Goal: Check status

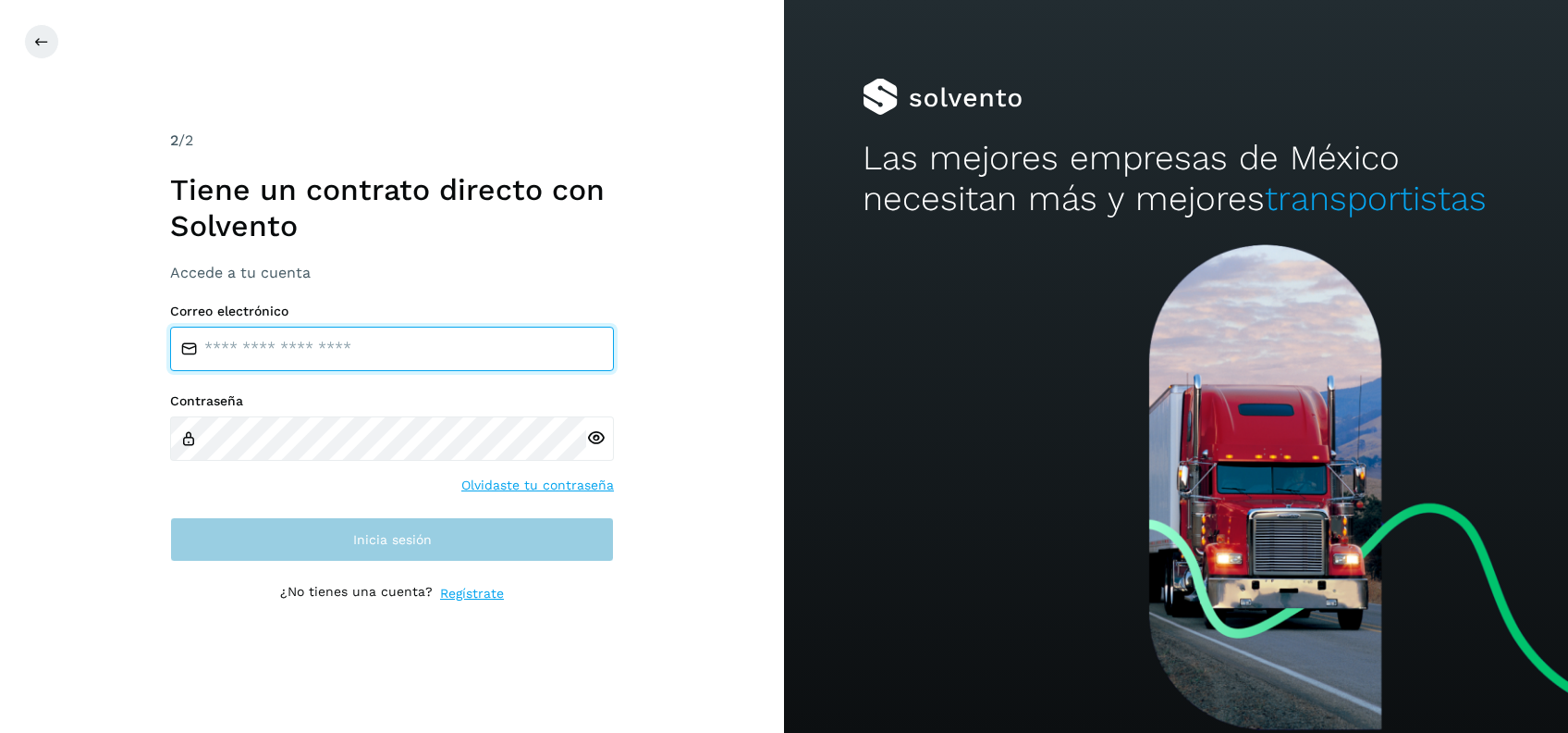
type input "**********"
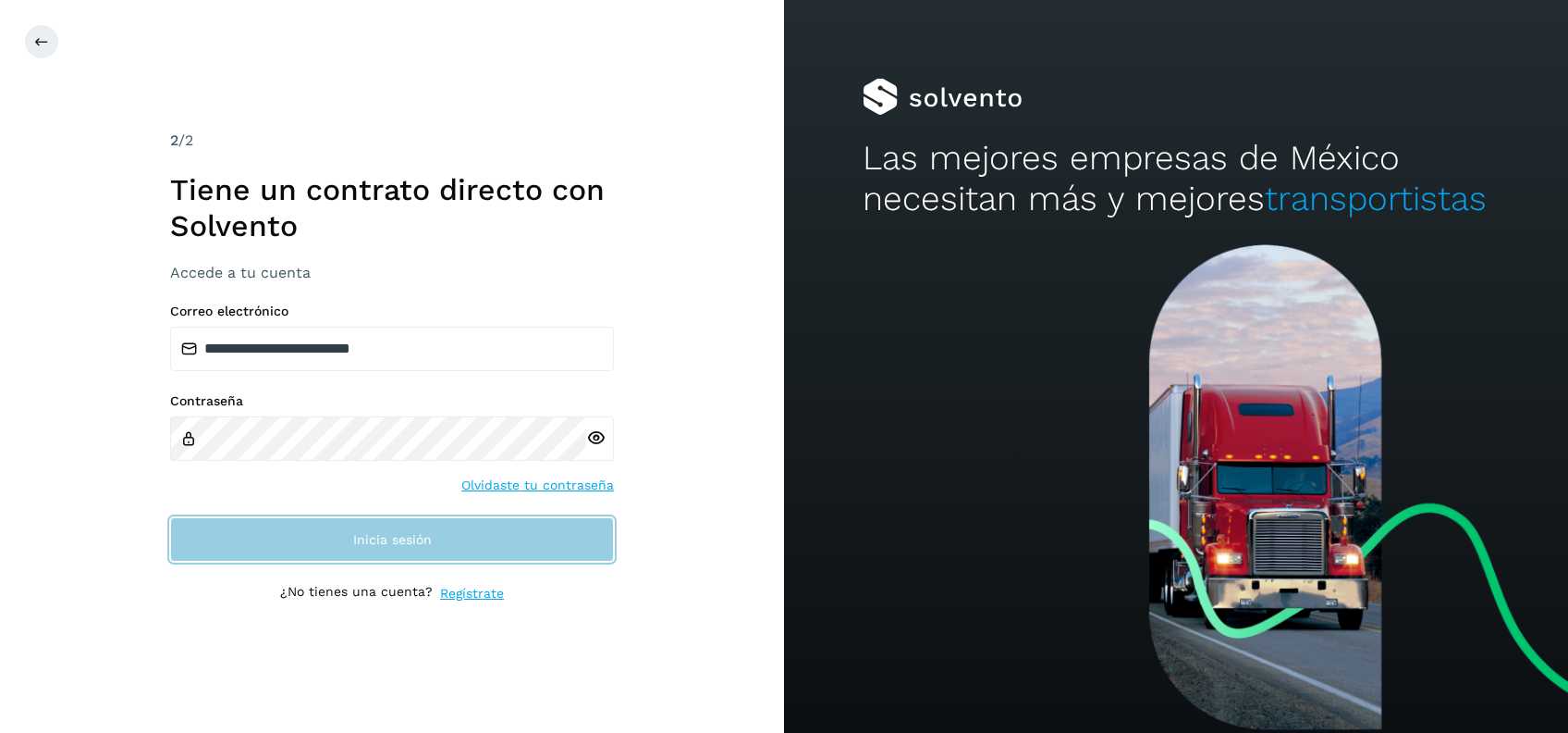
click at [396, 552] on button "Inicia sesión" at bounding box center [392, 539] width 443 height 45
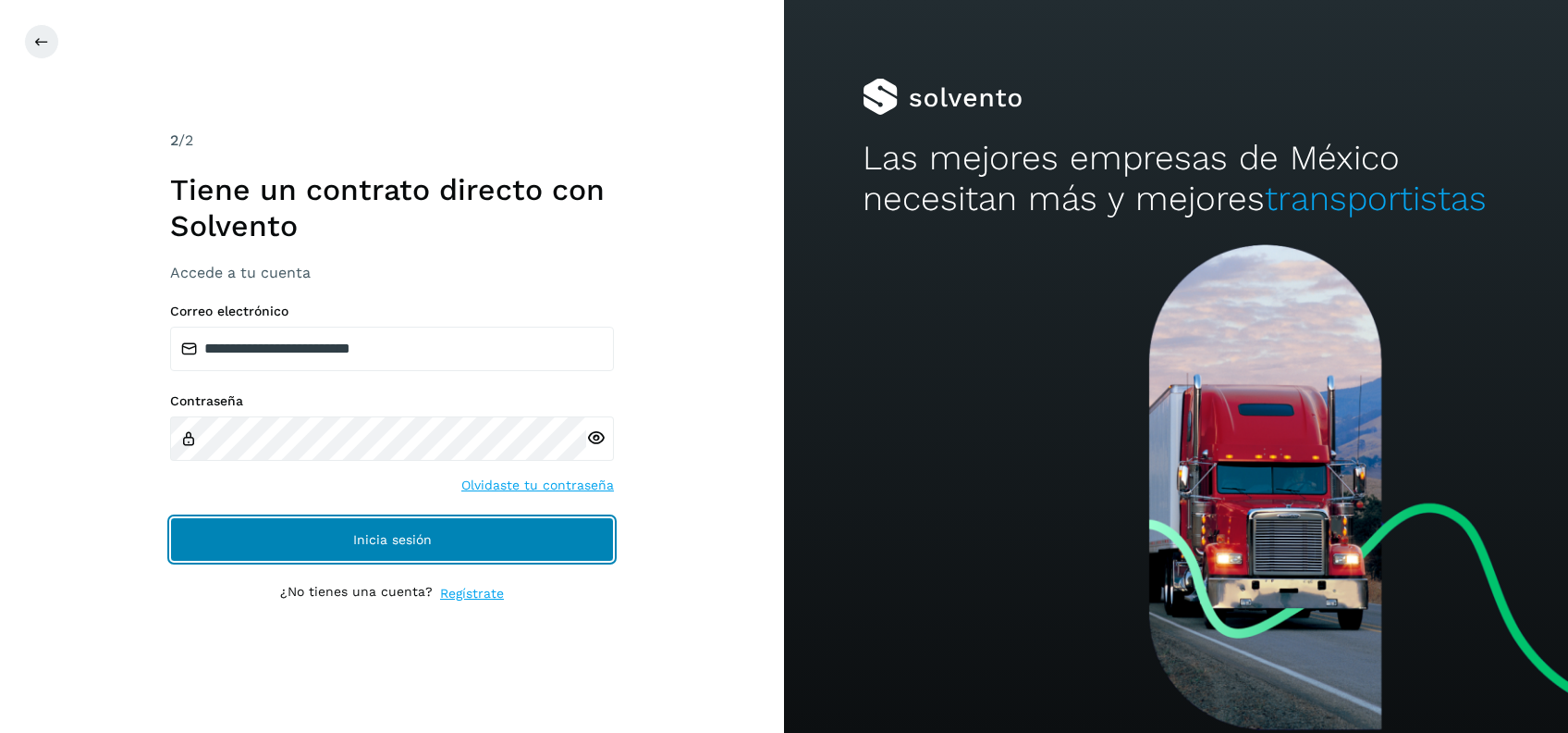
click at [436, 549] on button "Inicia sesión" at bounding box center [392, 539] width 443 height 45
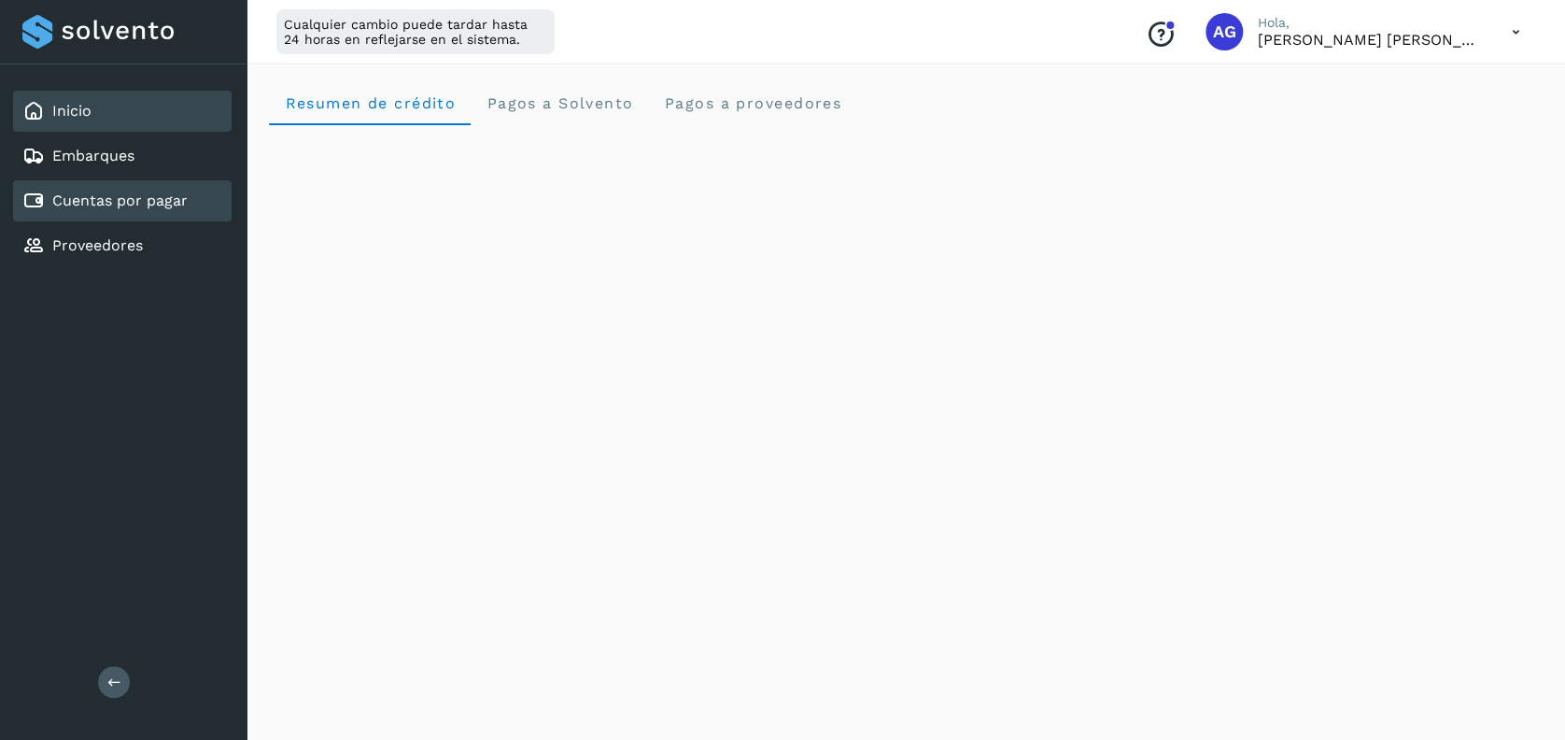
click at [148, 198] on link "Cuentas por pagar" at bounding box center [119, 200] width 135 height 18
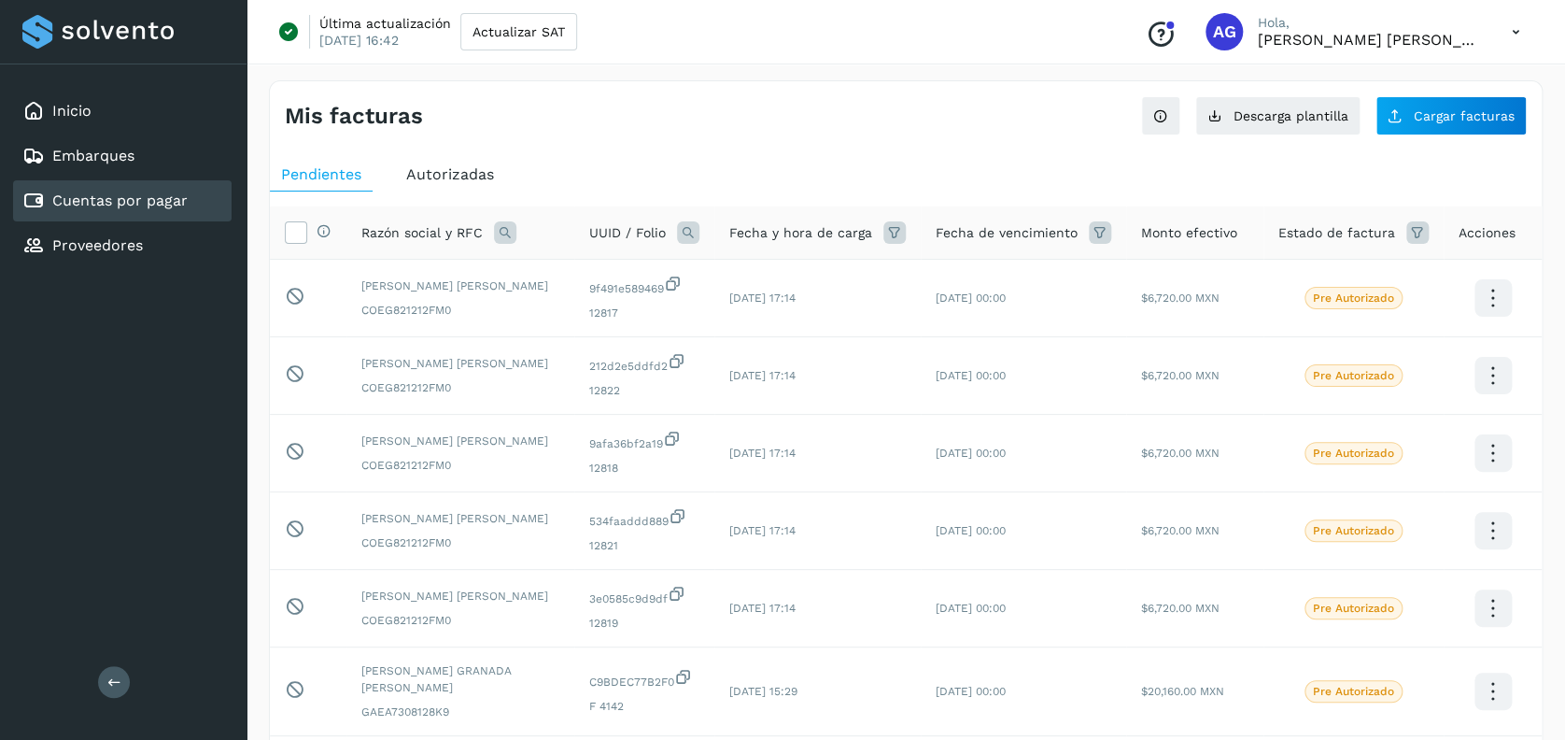
scroll to position [508, 0]
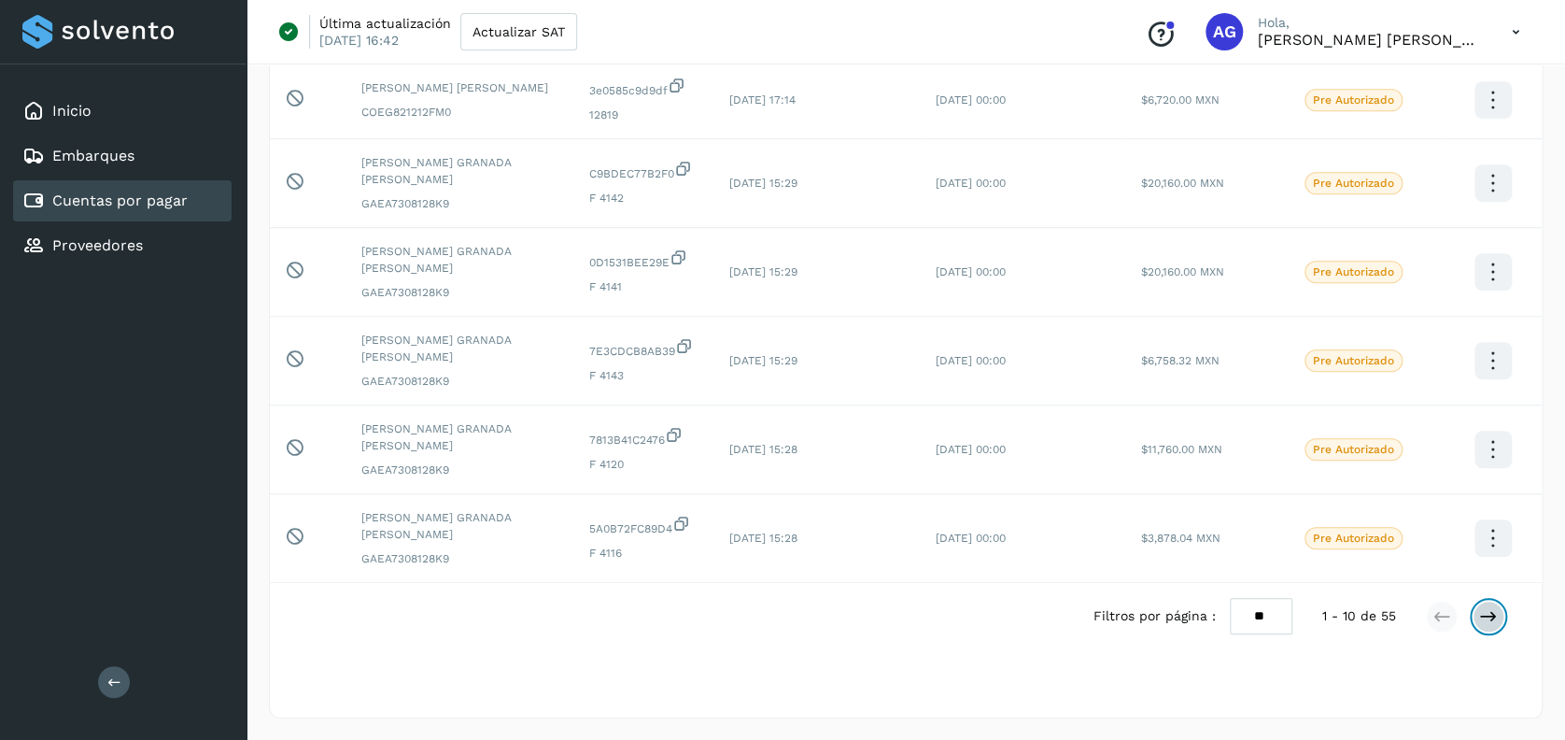
click at [1485, 615] on icon at bounding box center [1489, 616] width 19 height 19
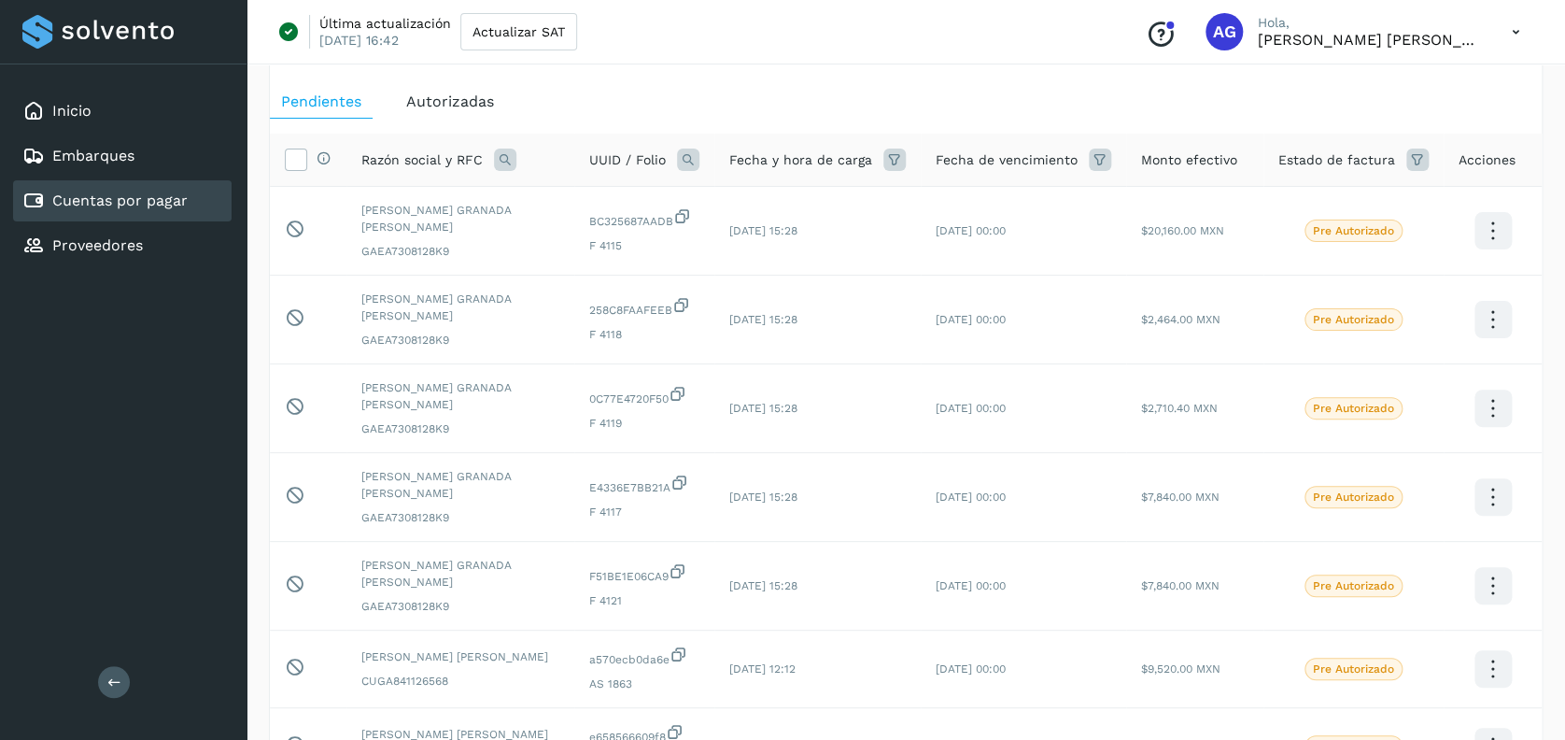
scroll to position [454, 0]
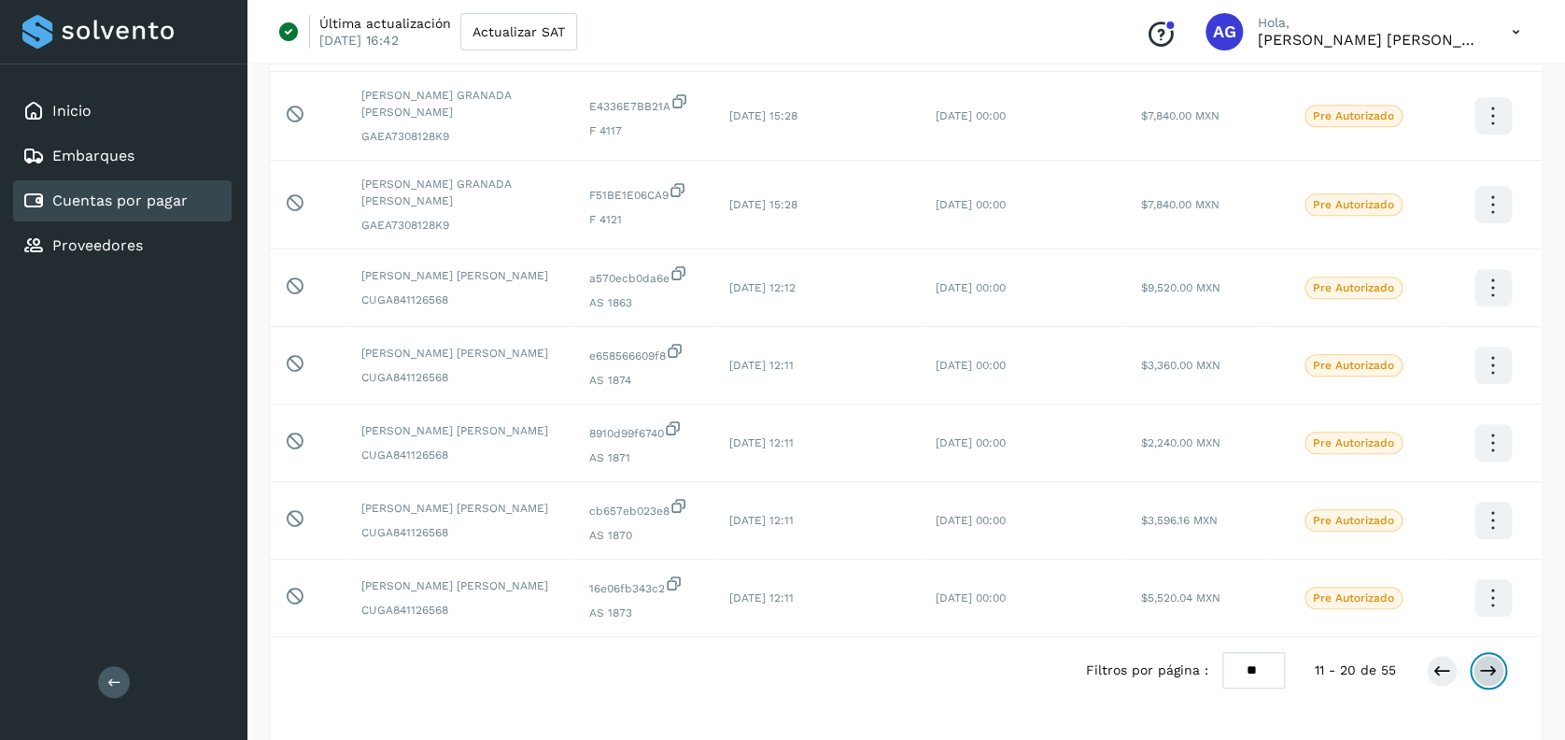
click at [1485, 661] on icon at bounding box center [1489, 670] width 19 height 19
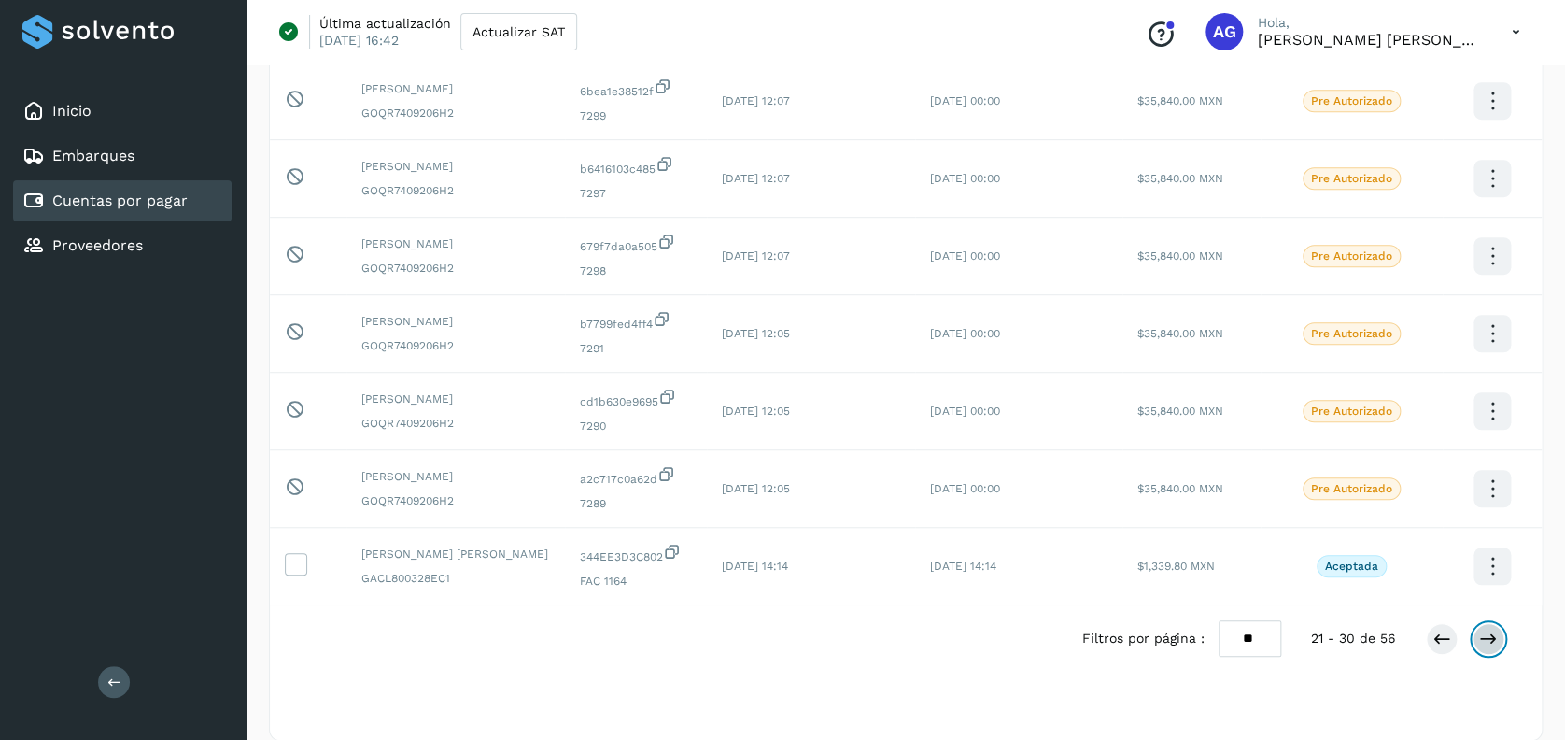
scroll to position [442, 0]
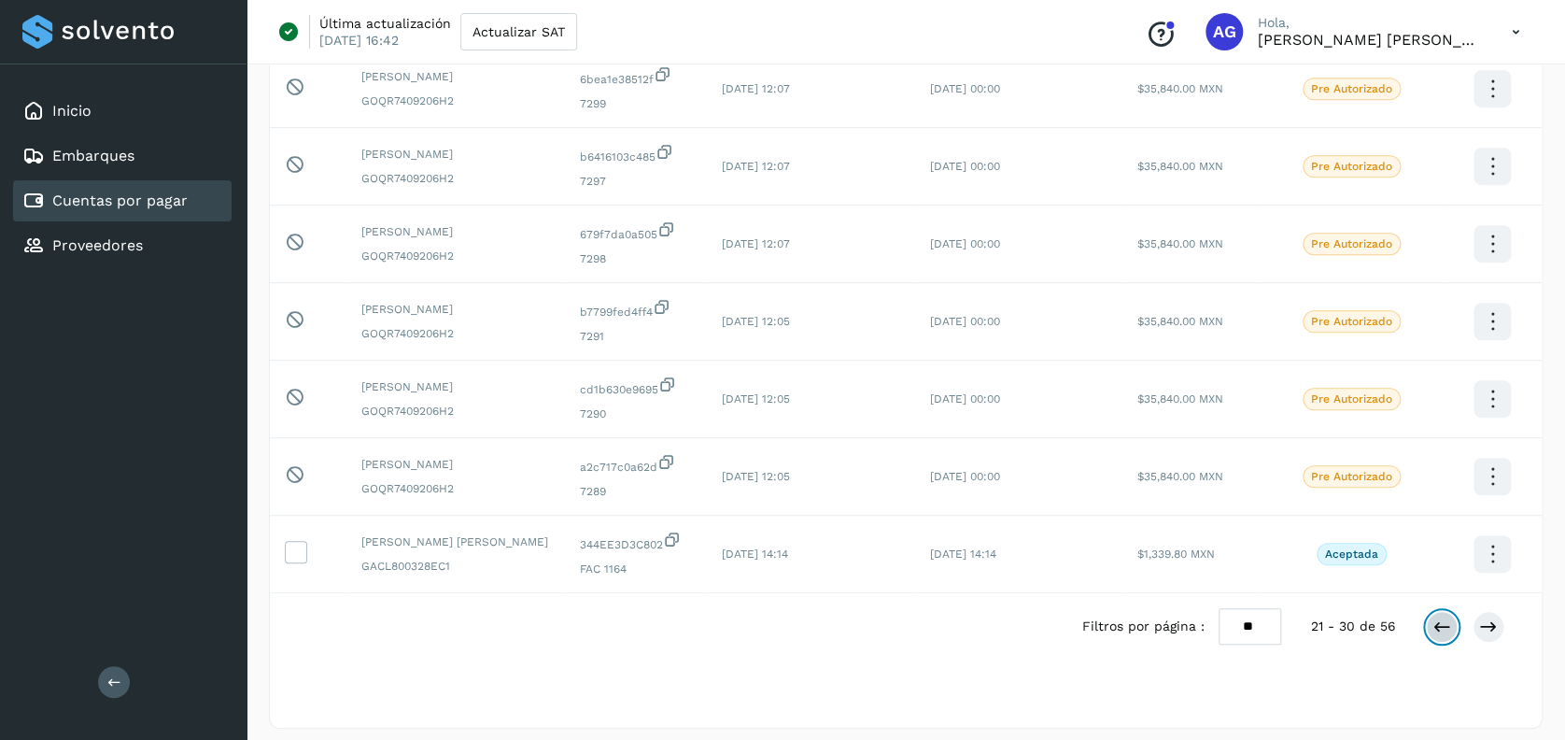
click at [1435, 630] on icon at bounding box center [1442, 626] width 19 height 19
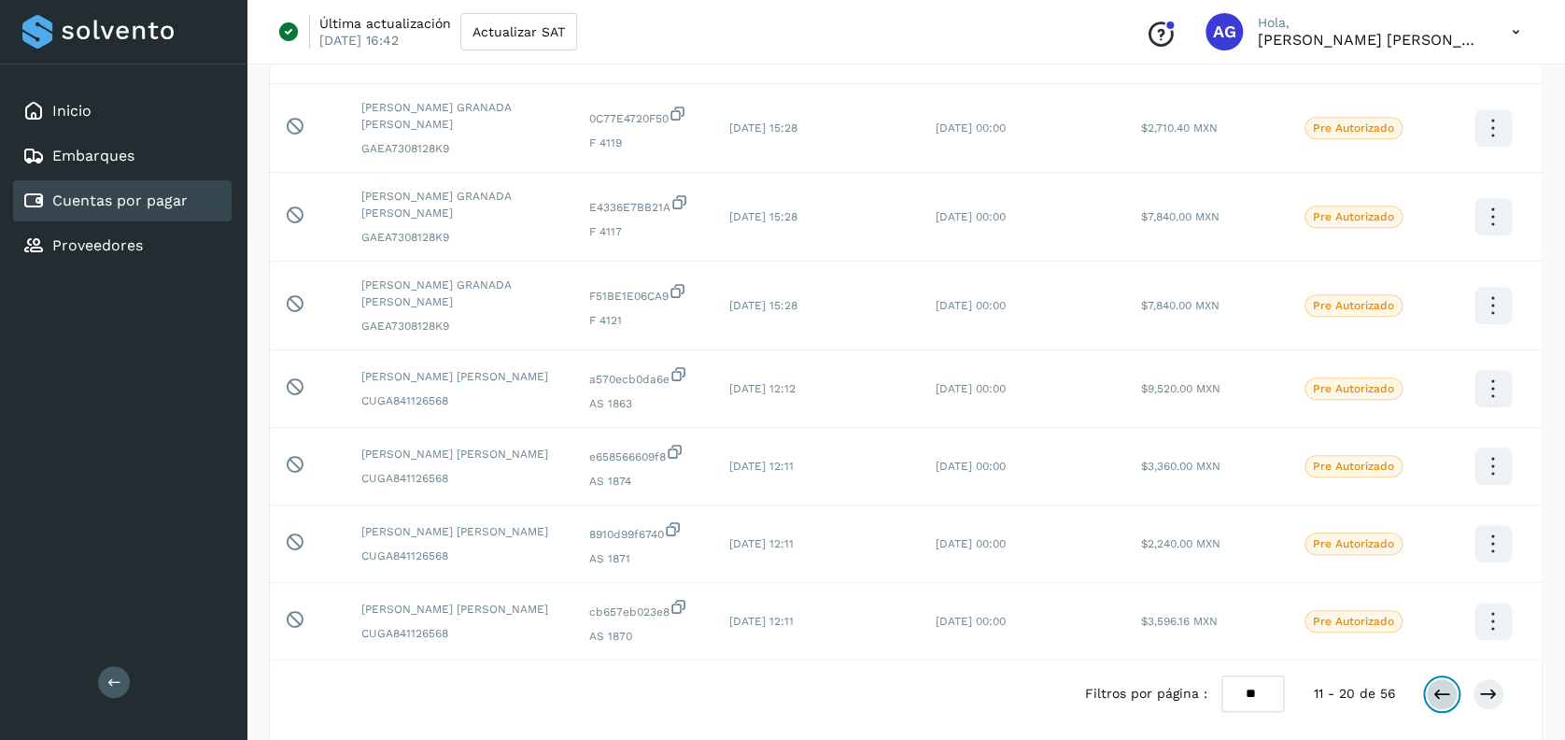
click at [1435, 685] on icon at bounding box center [1442, 694] width 19 height 19
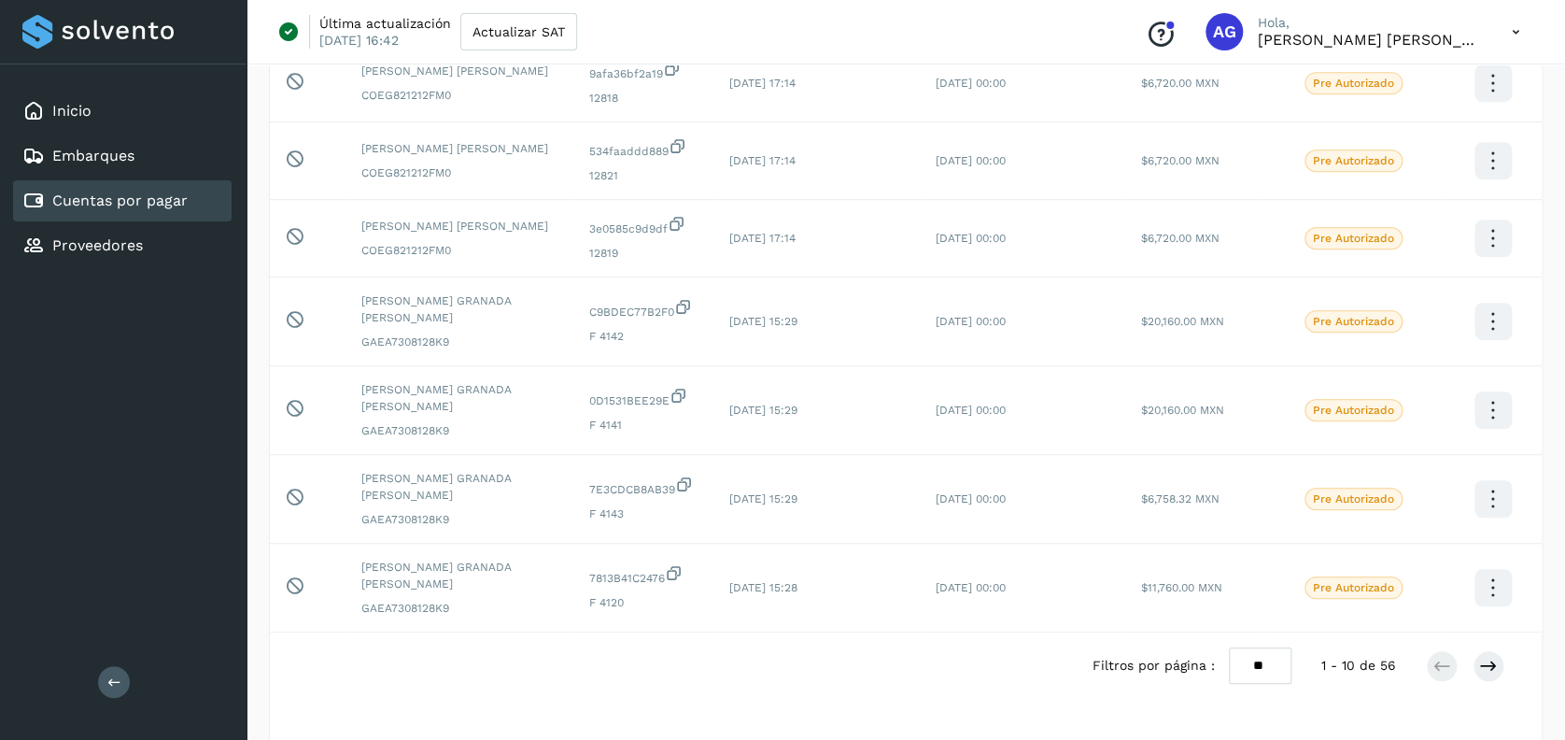
click at [1435, 630] on td "Pre Autorizado" at bounding box center [1354, 588] width 180 height 89
